Goal: Task Accomplishment & Management: Manage account settings

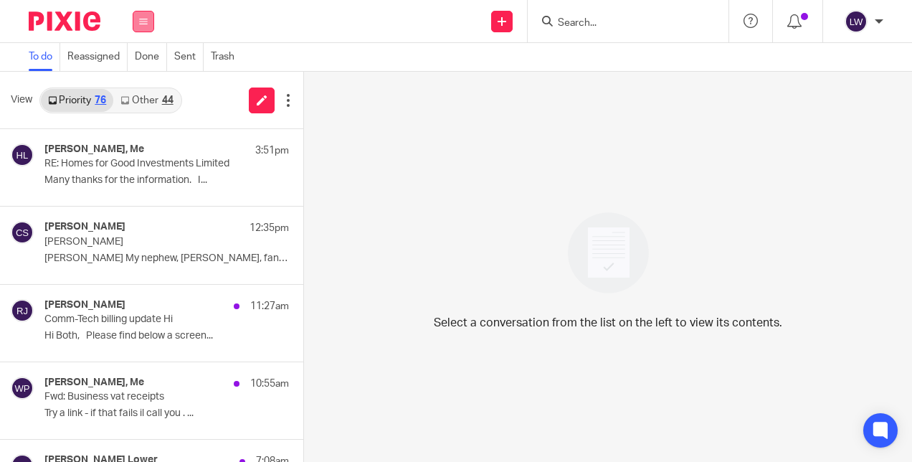
click at [142, 17] on icon at bounding box center [143, 21] width 9 height 9
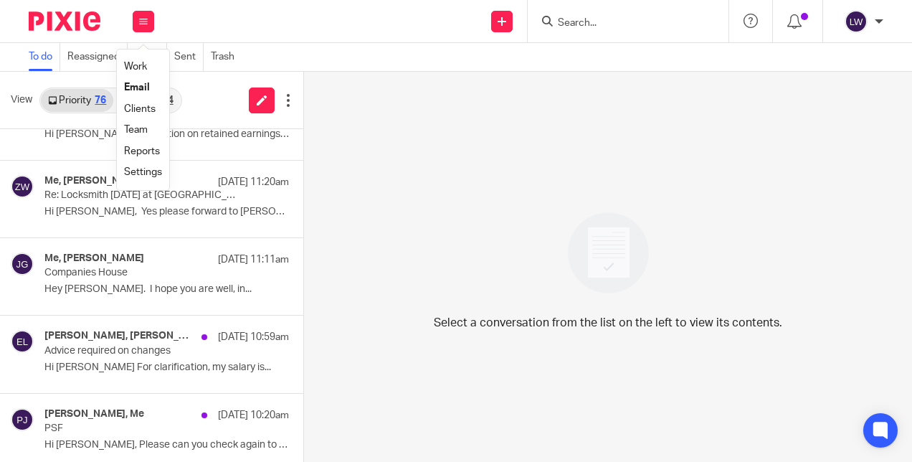
click at [146, 85] on link "Email" at bounding box center [137, 87] width 26 height 10
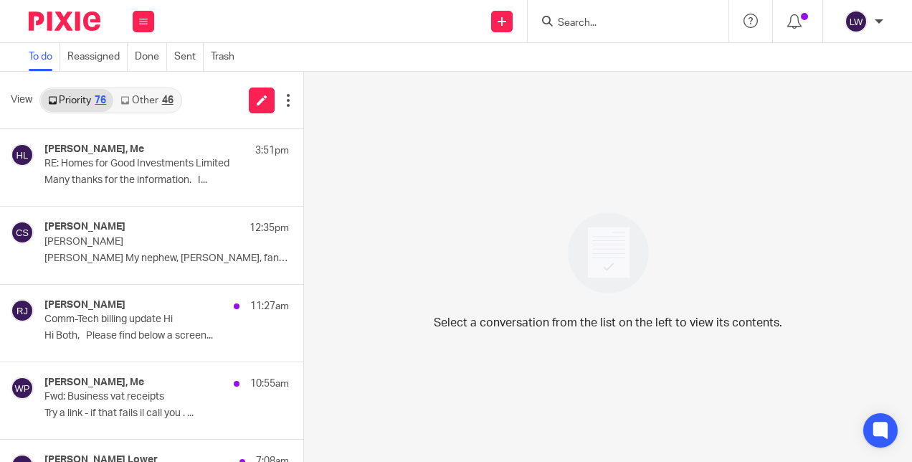
click at [143, 97] on link "Other 46" at bounding box center [146, 100] width 67 height 23
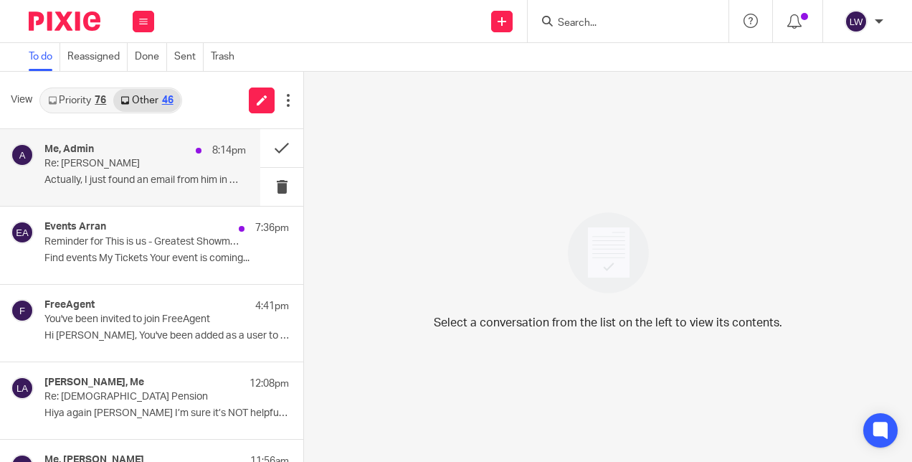
click at [130, 163] on p "Re: [PERSON_NAME]" at bounding box center [124, 164] width 161 height 12
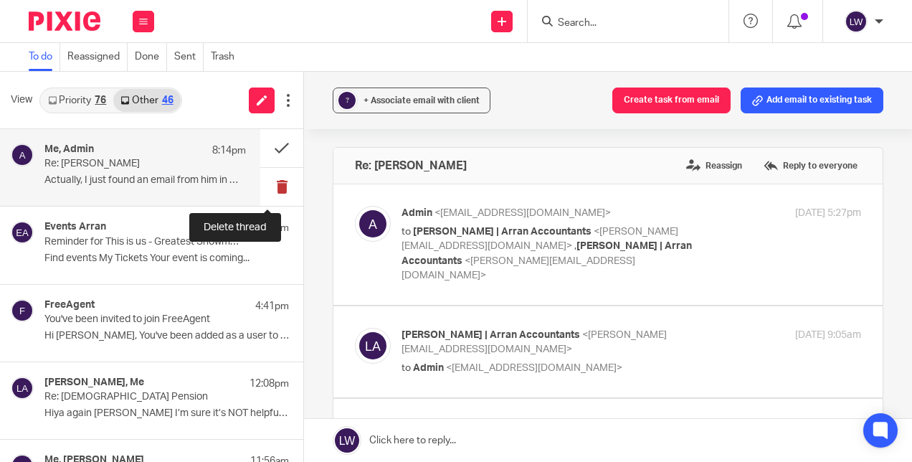
click at [268, 184] on button at bounding box center [281, 187] width 43 height 38
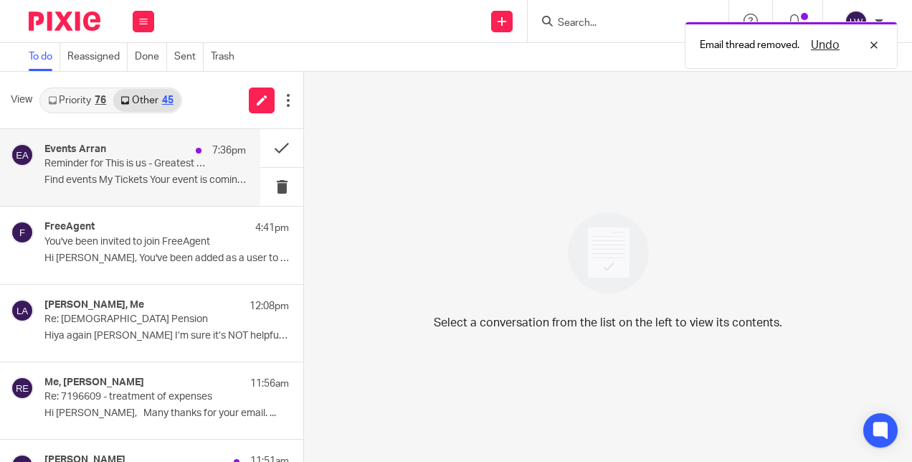
click at [177, 180] on p "Find events My Tickets Your event is coming..." at bounding box center [144, 180] width 201 height 12
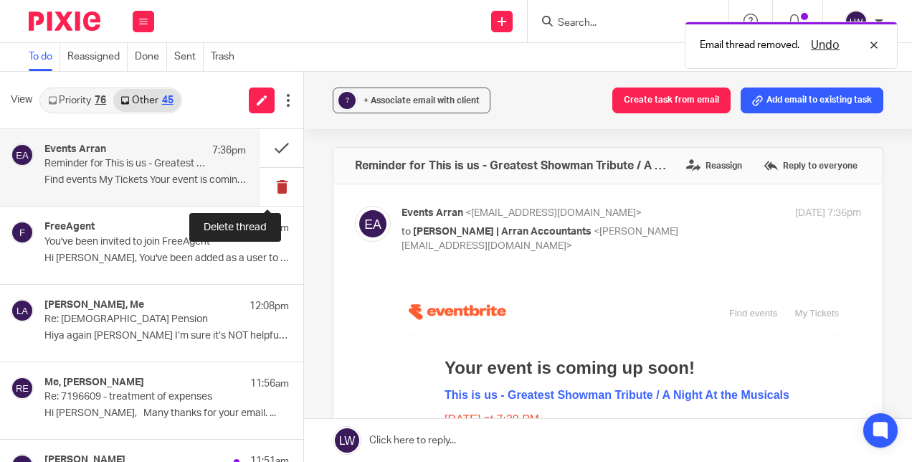
click at [267, 184] on button at bounding box center [281, 187] width 43 height 38
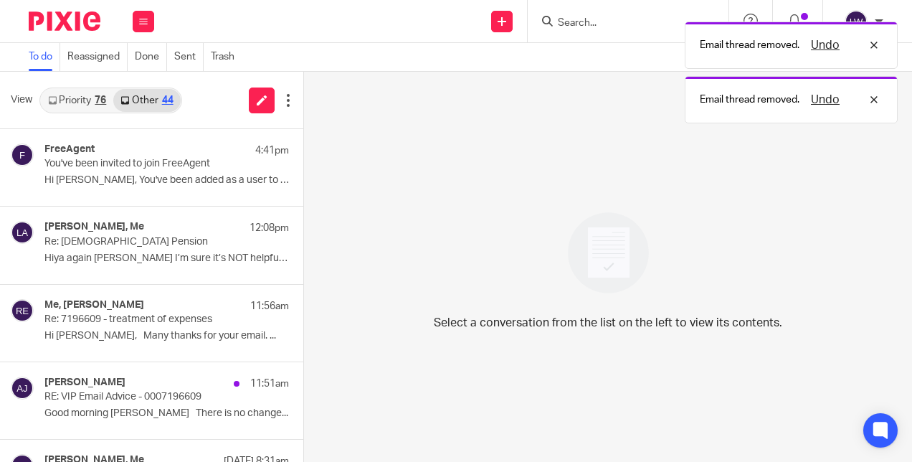
click at [95, 105] on div "76" at bounding box center [100, 100] width 11 height 10
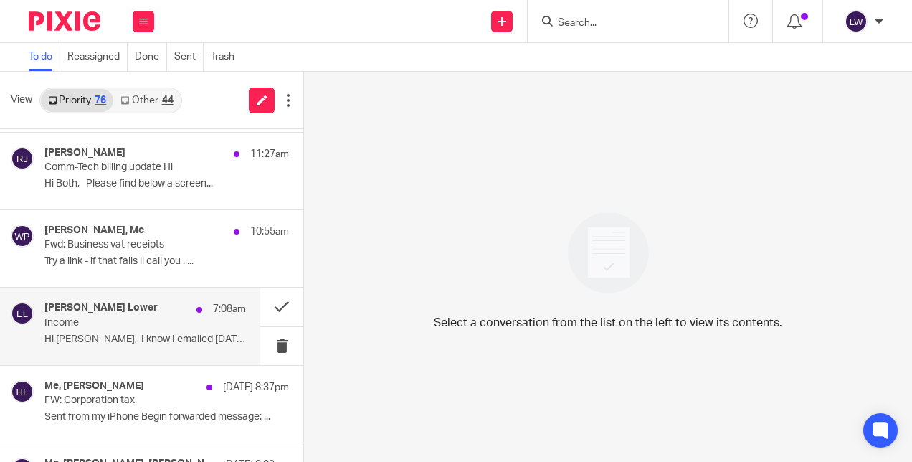
scroll to position [72, 0]
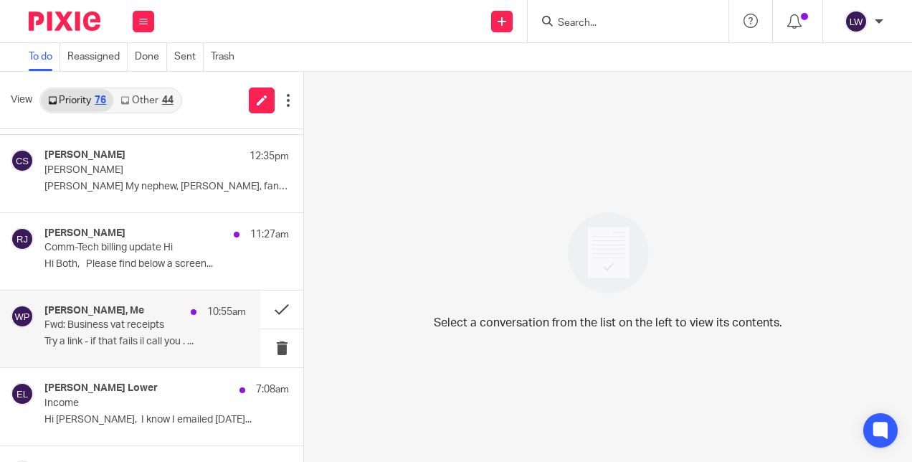
click at [121, 346] on p "Try a link - if that fails il call you . ..." at bounding box center [144, 341] width 201 height 12
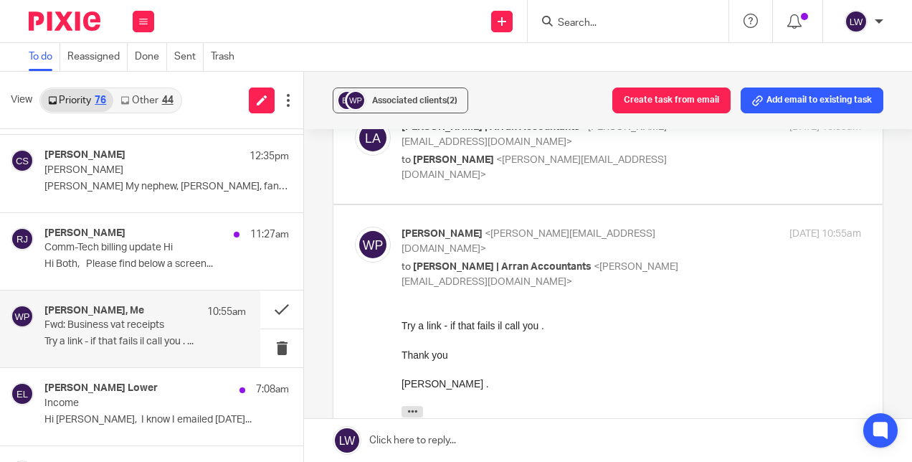
scroll to position [430, 0]
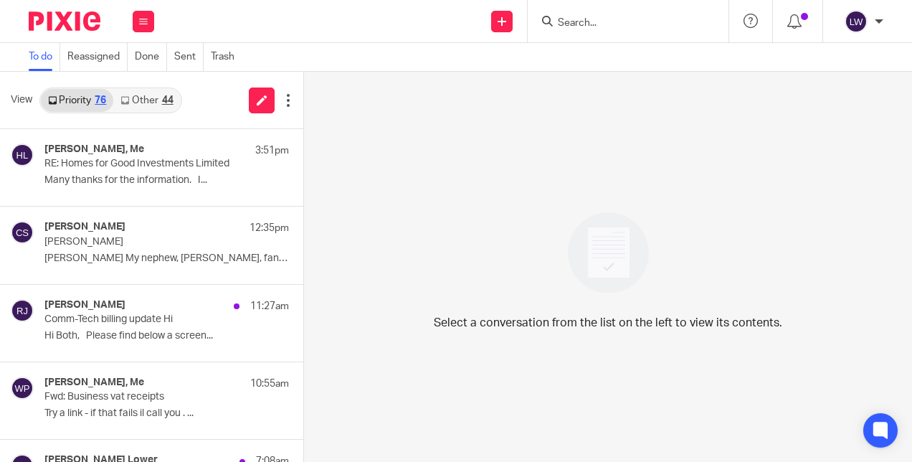
click at [133, 99] on link "Other 44" at bounding box center [146, 100] width 67 height 23
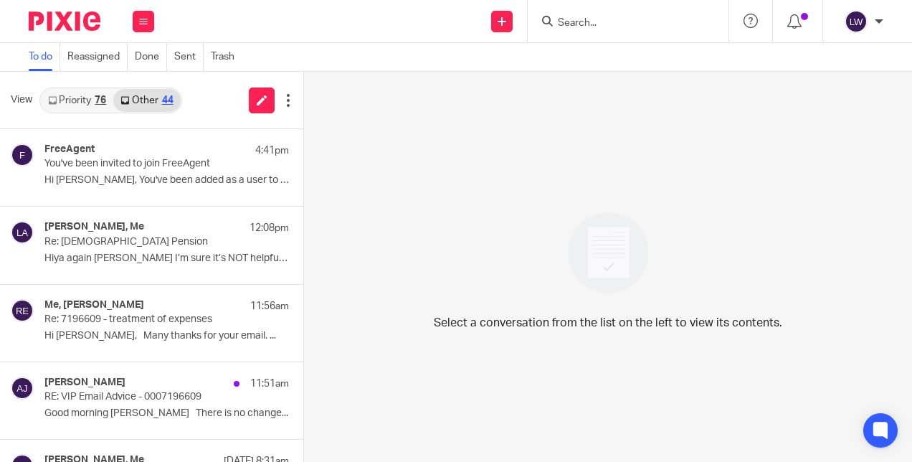
click at [65, 93] on link "Priority 76" at bounding box center [77, 100] width 72 height 23
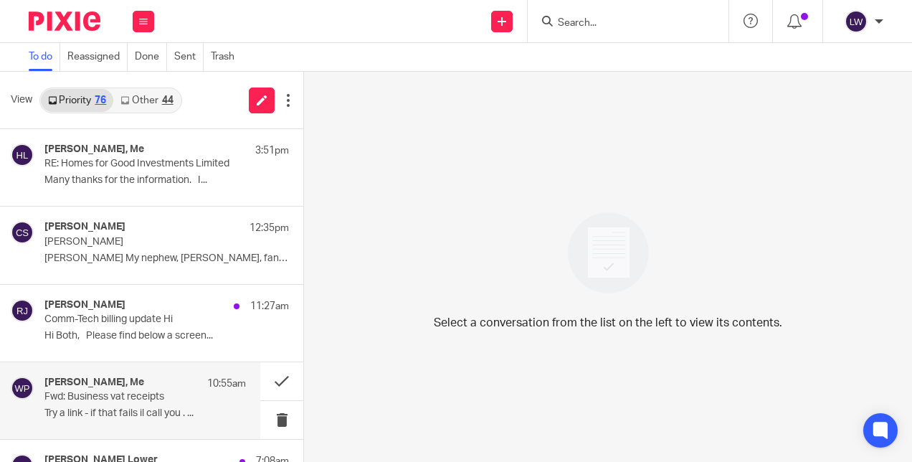
click at [118, 415] on p "Try a link - if that fails il call you . ..." at bounding box center [144, 413] width 201 height 12
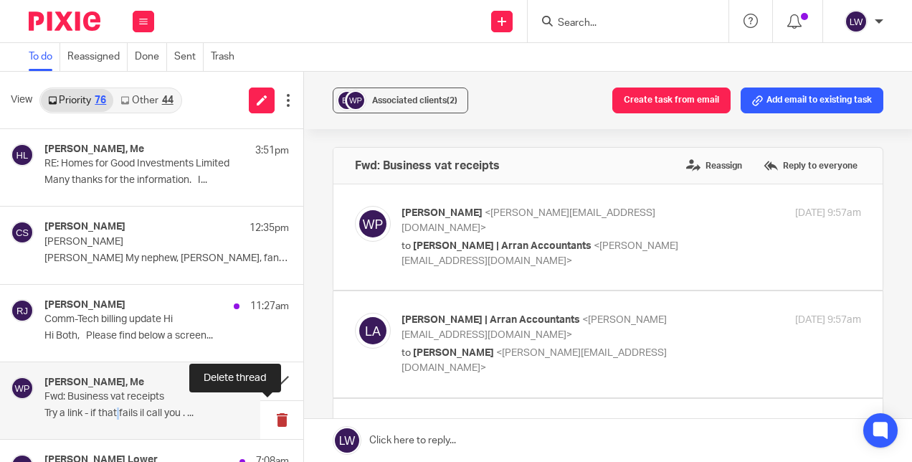
click at [267, 414] on button at bounding box center [281, 420] width 43 height 38
